Goal: Information Seeking & Learning: Find specific fact

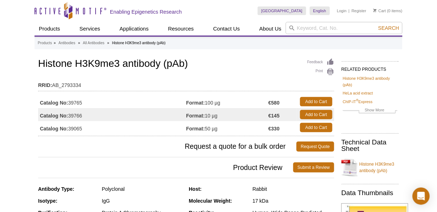
drag, startPoint x: 38, startPoint y: 62, endPoint x: 88, endPoint y: 101, distance: 63.0
click at [88, 101] on div "Feedback Print Histone H3K9me3 antibody (pAb) RRID: AB_2793334 Catalog No: 3976…" at bounding box center [186, 96] width 296 height 79
copy div "Histone H3K9me3 antibody (pAb) RRID: AB_2793334 Catalog No: 39765"
click at [211, 66] on h1 "Histone H3K9me3 antibody (pAb)" at bounding box center [186, 64] width 296 height 12
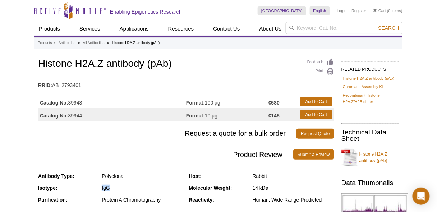
drag, startPoint x: 36, startPoint y: 63, endPoint x: 86, endPoint y: 102, distance: 63.0
copy div "Histone H2A.Z antibody (pAb) RRID: AB_2793401 Catalog No: 39943"
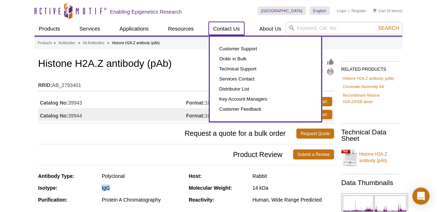
click at [232, 22] on link "Contact Us" at bounding box center [226, 29] width 35 height 14
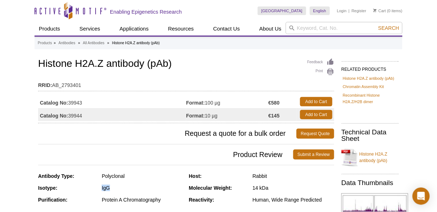
click at [190, 78] on td "RRID: AB_2793401" at bounding box center [186, 84] width 296 height 12
